Goal: Transaction & Acquisition: Download file/media

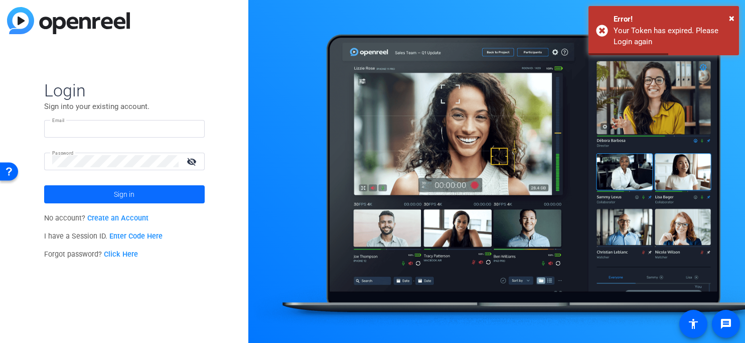
type input "[EMAIL_ADDRESS][DOMAIN_NAME]"
click at [99, 190] on span at bounding box center [124, 194] width 161 height 24
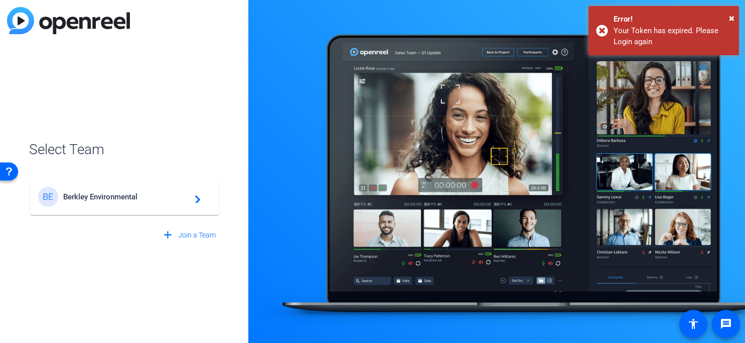
click at [86, 193] on span "Berkley Environmental" at bounding box center [125, 196] width 125 height 9
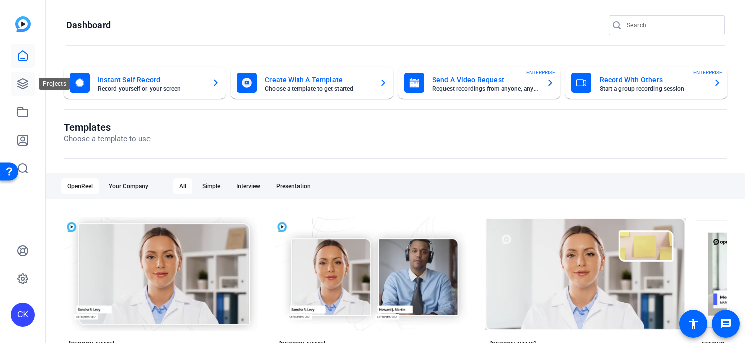
click at [26, 84] on icon at bounding box center [23, 84] width 10 height 10
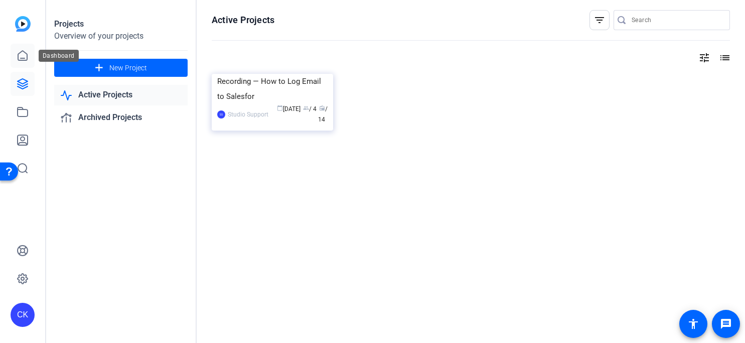
click at [24, 54] on icon at bounding box center [23, 56] width 12 height 12
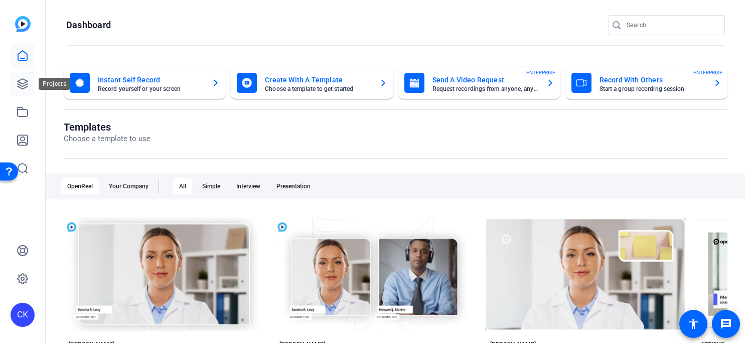
click at [18, 78] on icon at bounding box center [23, 84] width 12 height 12
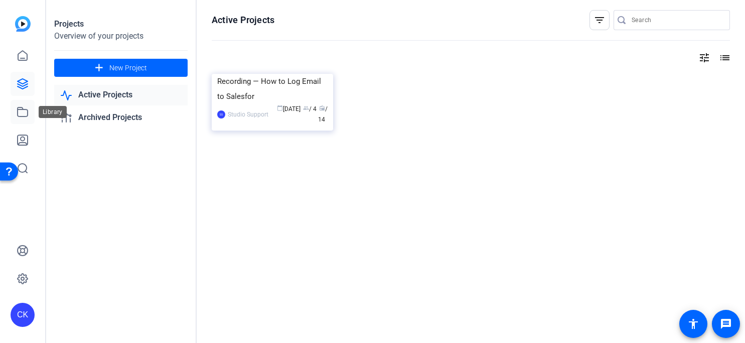
click at [23, 115] on icon at bounding box center [23, 112] width 12 height 12
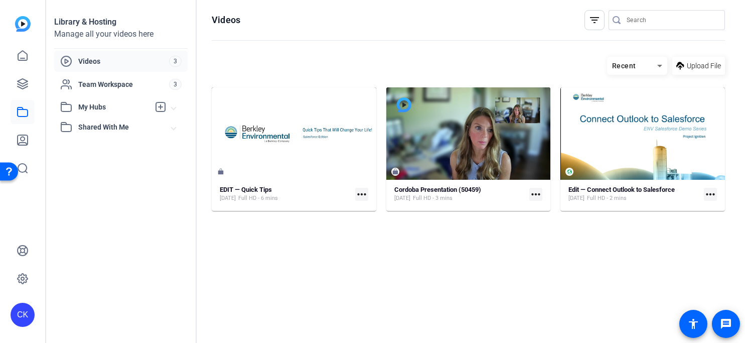
click at [357, 194] on mat-icon "more_horiz" at bounding box center [361, 194] width 13 height 13
click at [252, 184] on div at bounding box center [372, 171] width 745 height 343
click at [251, 189] on strong "EDIT — Quick Tips" at bounding box center [246, 190] width 52 height 8
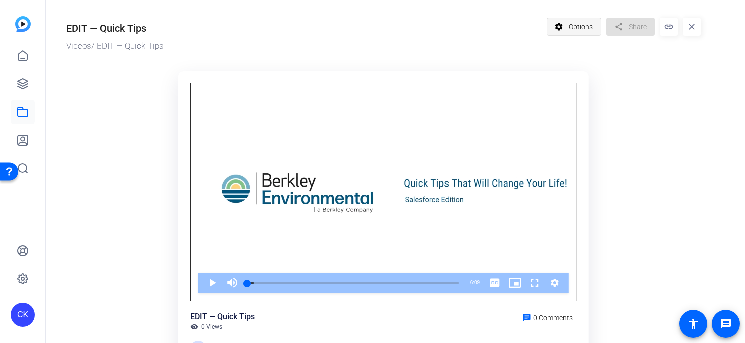
click at [568, 28] on span at bounding box center [574, 27] width 54 height 24
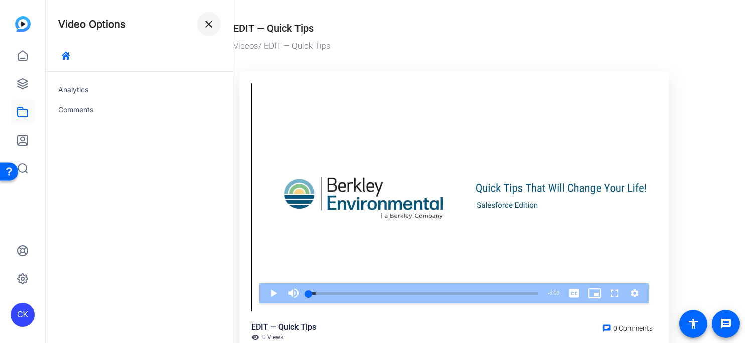
click at [216, 21] on span at bounding box center [209, 24] width 24 height 24
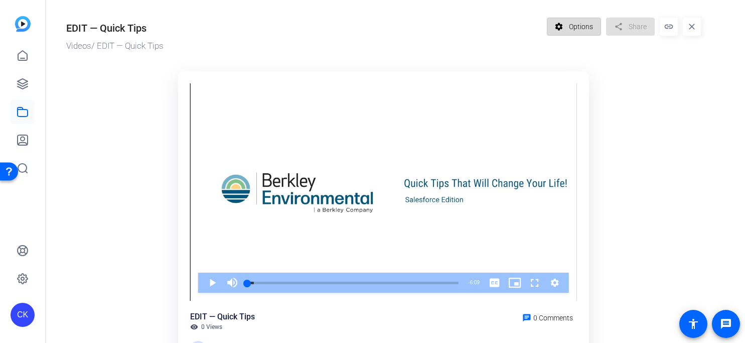
click at [570, 31] on span "Options" at bounding box center [581, 26] width 24 height 19
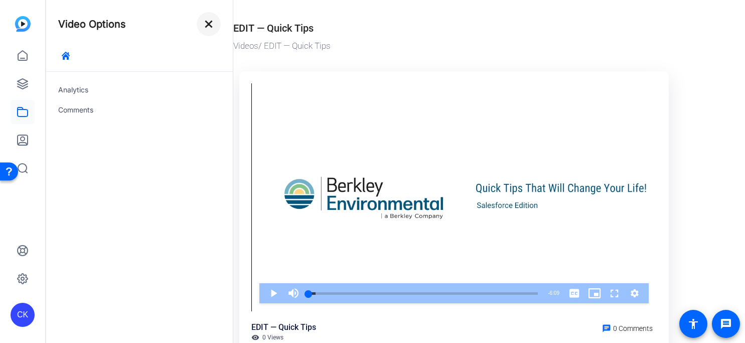
click at [213, 24] on mat-icon "close" at bounding box center [209, 24] width 12 height 12
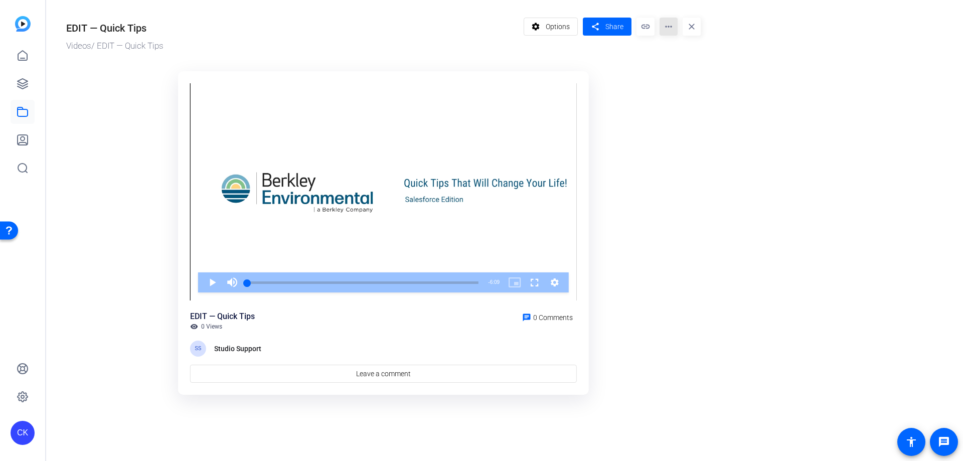
click at [668, 28] on mat-icon "more_horiz" at bounding box center [669, 27] width 18 height 18
click at [701, 92] on span "Download MP4" at bounding box center [690, 95] width 44 height 12
